Goal: Navigation & Orientation: Find specific page/section

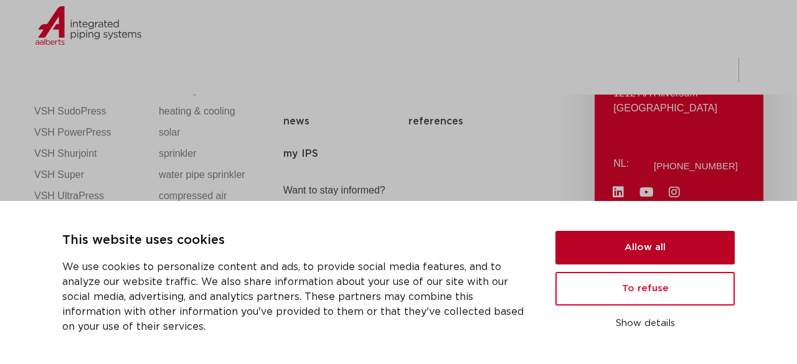
click at [667, 255] on button "Allow all" at bounding box center [645, 248] width 179 height 34
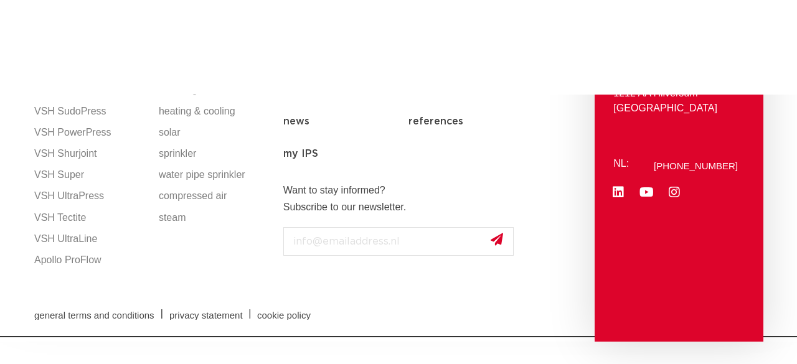
click at [449, 74] on li "applications" at bounding box center [407, 70] width 83 height 48
click at [193, 110] on font "heating & cooling" at bounding box center [197, 111] width 77 height 11
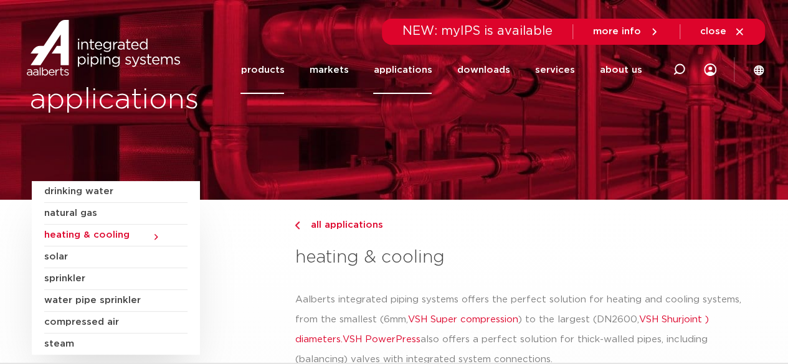
click at [273, 74] on font "products" at bounding box center [262, 69] width 44 height 9
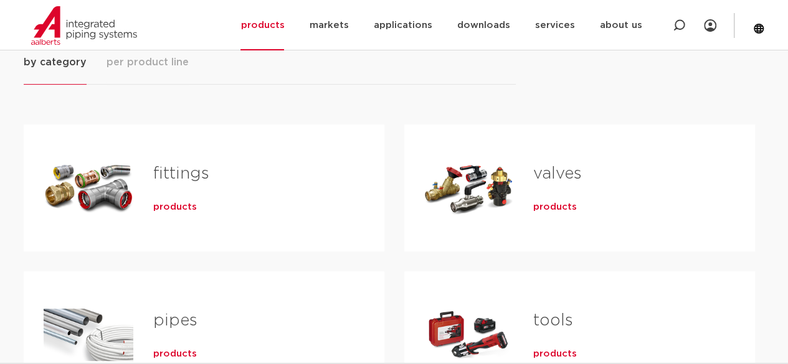
scroll to position [187, 0]
